Goal: Transaction & Acquisition: Subscribe to service/newsletter

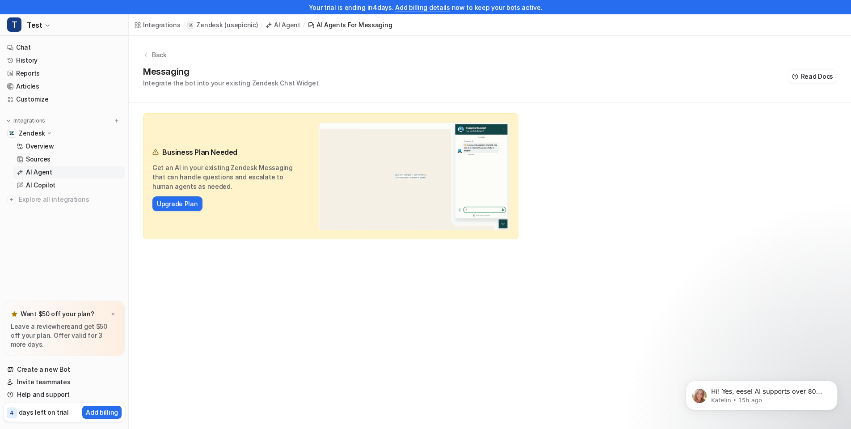
click at [177, 205] on link "Upgrade Plan" at bounding box center [177, 203] width 41 height 9
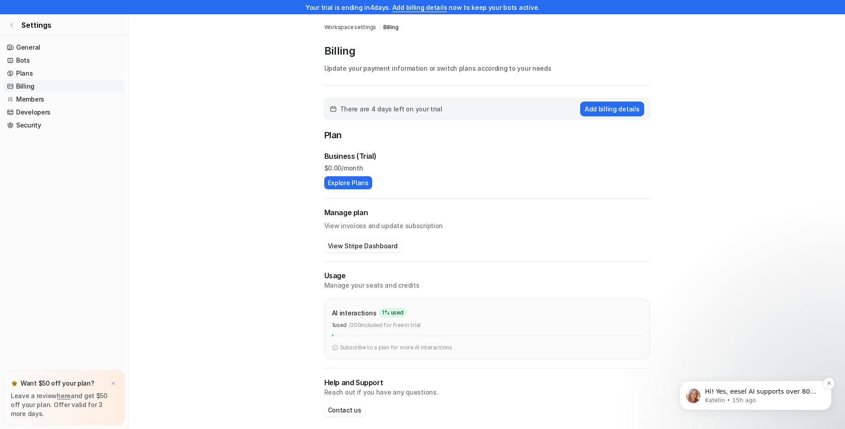
click at [732, 393] on span "Hi! Yes, eesel AI supports over 80 languages and is able to understand and resp…" at bounding box center [762, 431] width 114 height 87
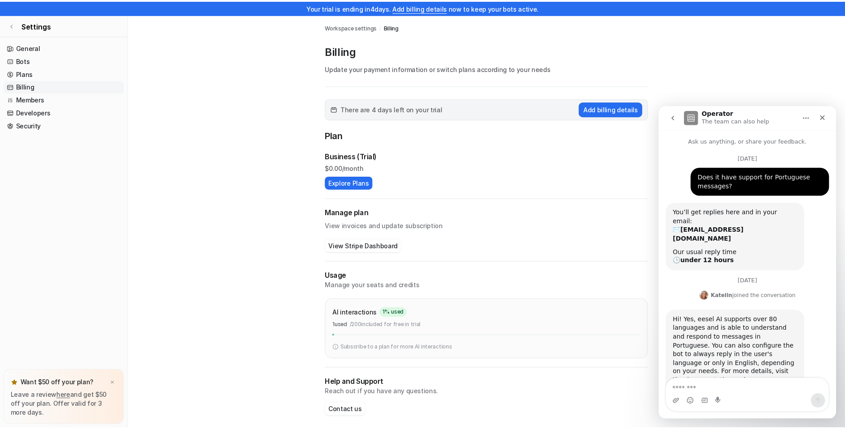
scroll to position [19, 0]
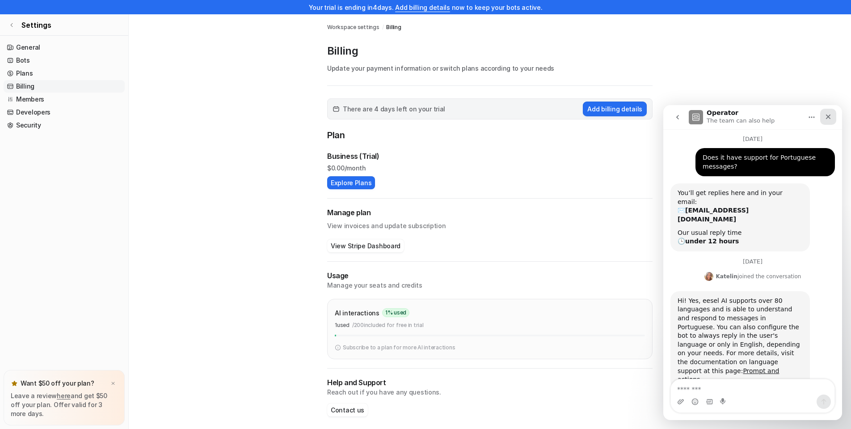
click at [833, 113] on div "Close" at bounding box center [829, 117] width 16 height 16
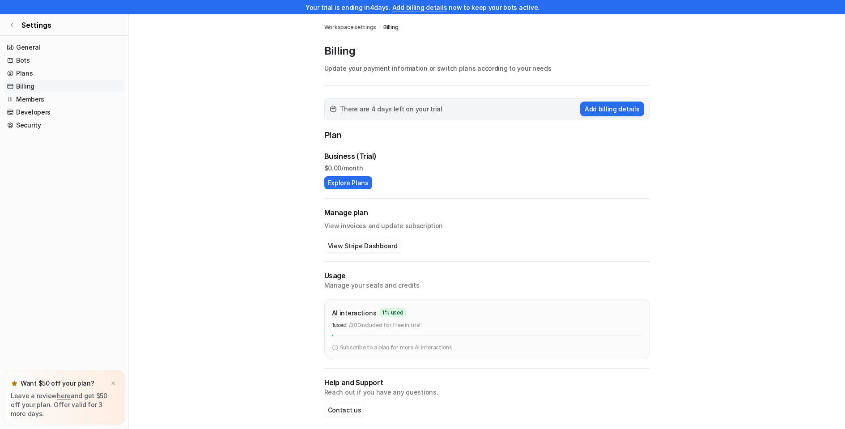
scroll to position [0, 0]
click at [359, 182] on button "Explore Plans" at bounding box center [348, 182] width 48 height 13
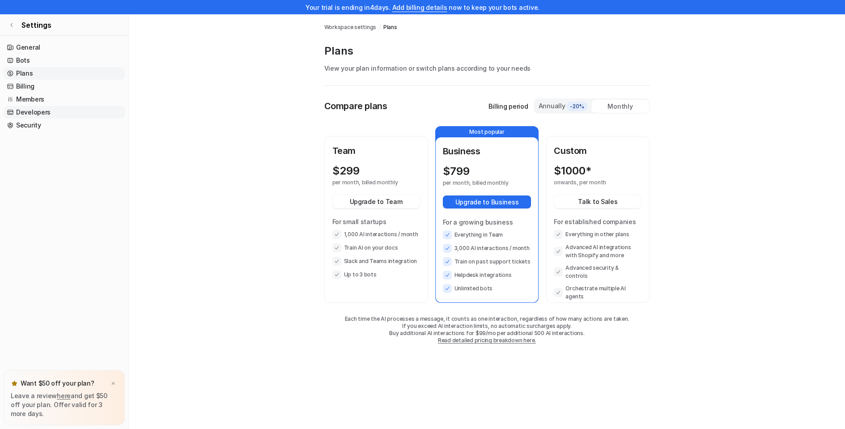
click at [75, 107] on link "Developers" at bounding box center [64, 112] width 121 height 13
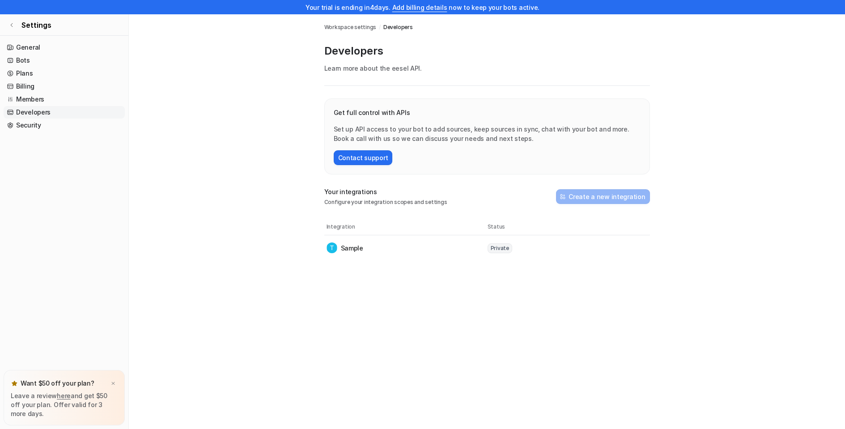
click at [361, 245] on p "Sample" at bounding box center [352, 247] width 22 height 9
click at [351, 250] on p "Sample" at bounding box center [352, 247] width 22 height 9
drag, startPoint x: 481, startPoint y: 267, endPoint x: 542, endPoint y: 257, distance: 61.8
click at [541, 257] on main "Workspace settings / Developers Developers Learn more about the eesel API . Get…" at bounding box center [487, 137] width 716 height 246
click at [543, 254] on tr "Sample Private" at bounding box center [487, 247] width 326 height 25
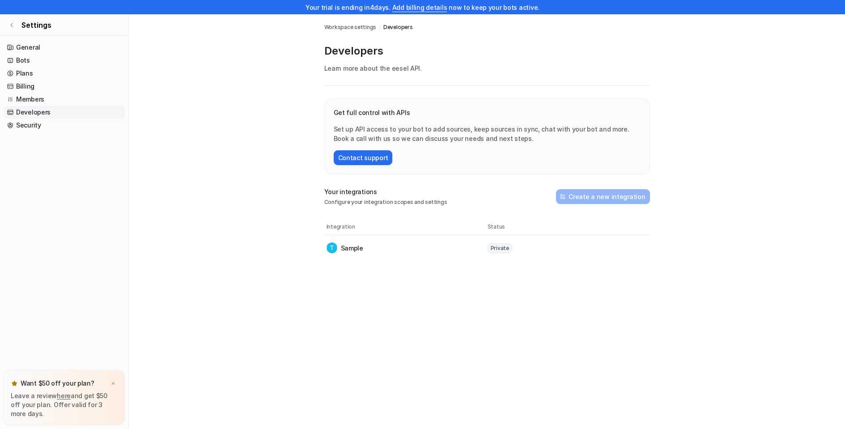
click at [495, 250] on span "Private" at bounding box center [499, 248] width 25 height 10
drag, startPoint x: 457, startPoint y: 199, endPoint x: 473, endPoint y: 196, distance: 16.7
click at [473, 196] on div "Your integrations Configure your integration scopes and settings Create a new i…" at bounding box center [487, 196] width 326 height 19
click at [42, 98] on link "Members" at bounding box center [64, 99] width 121 height 13
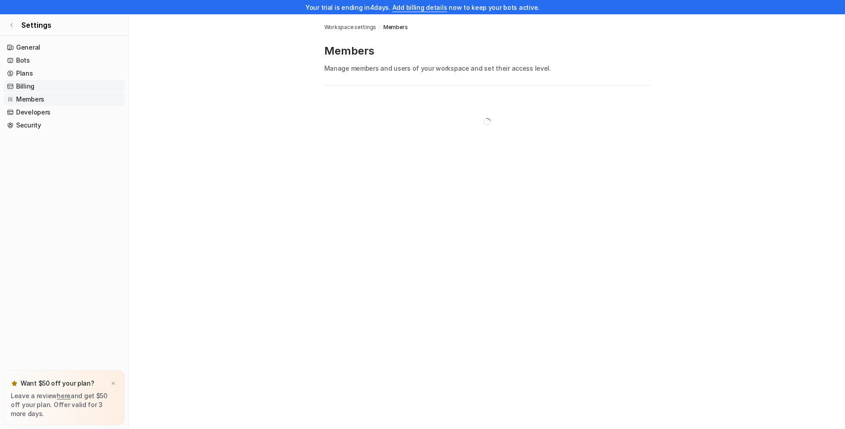
click at [59, 89] on link "Billing" at bounding box center [64, 86] width 121 height 13
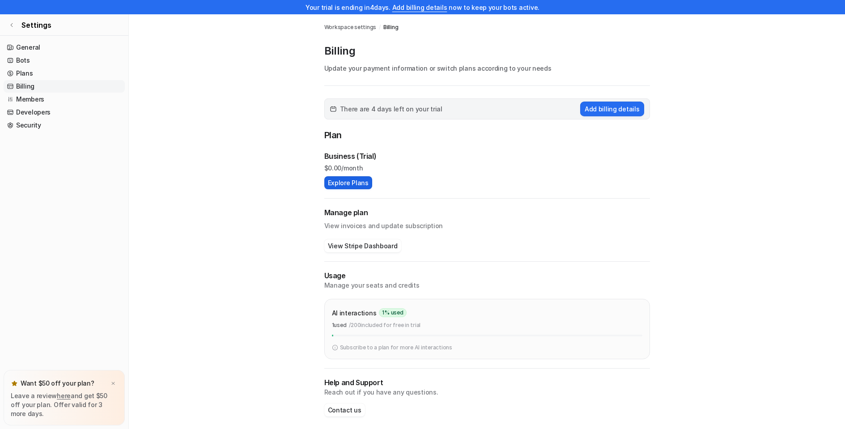
click at [357, 182] on button "Explore Plans" at bounding box center [348, 182] width 48 height 13
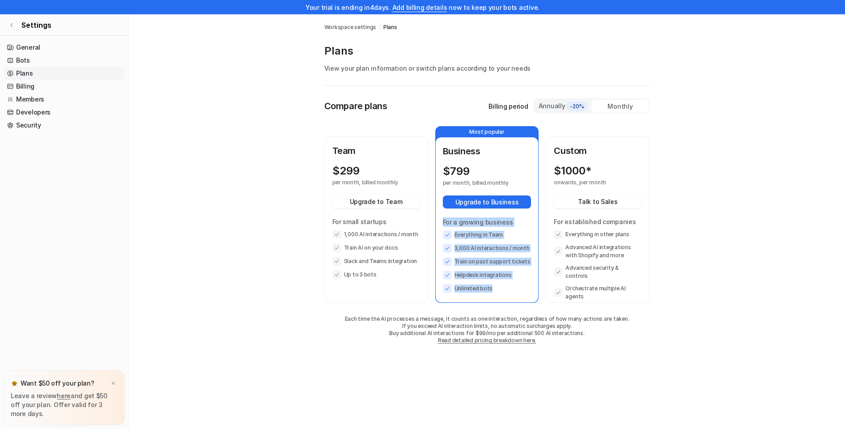
drag, startPoint x: 487, startPoint y: 241, endPoint x: 518, endPoint y: 293, distance: 61.0
click at [518, 293] on div "Business $ 799 per month, billed monthly Upgrade to Business For a growing busi…" at bounding box center [487, 219] width 103 height 165
drag, startPoint x: 467, startPoint y: 246, endPoint x: 529, endPoint y: 250, distance: 61.8
click at [529, 250] on li "3,000 AI interactions / month" at bounding box center [487, 248] width 89 height 9
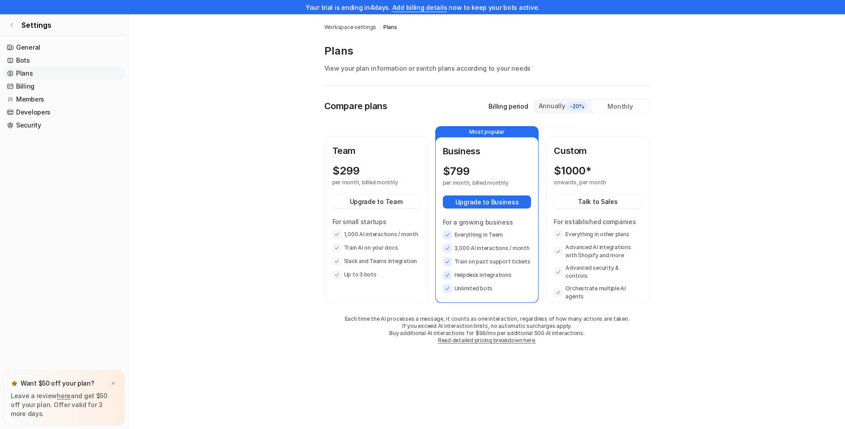
click at [558, 220] on p "For established companies" at bounding box center [598, 221] width 88 height 9
drag, startPoint x: 563, startPoint y: 231, endPoint x: 645, endPoint y: 282, distance: 96.8
click at [645, 282] on div "Custom $ 1000* onwards, per month Talk to Sales For established companies Every…" at bounding box center [597, 219] width 102 height 165
